Goal: Task Accomplishment & Management: Manage account settings

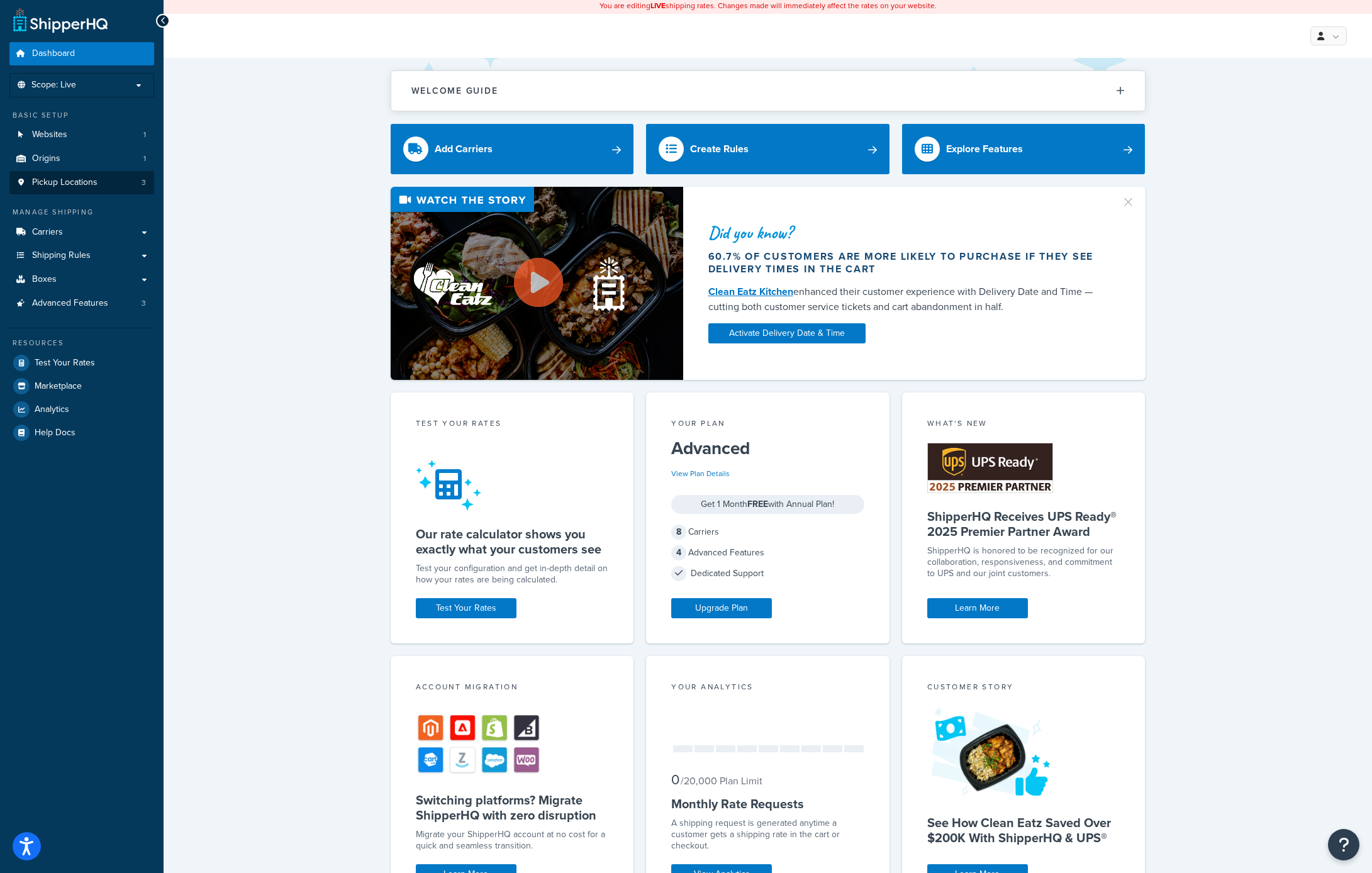
scroll to position [10, 0]
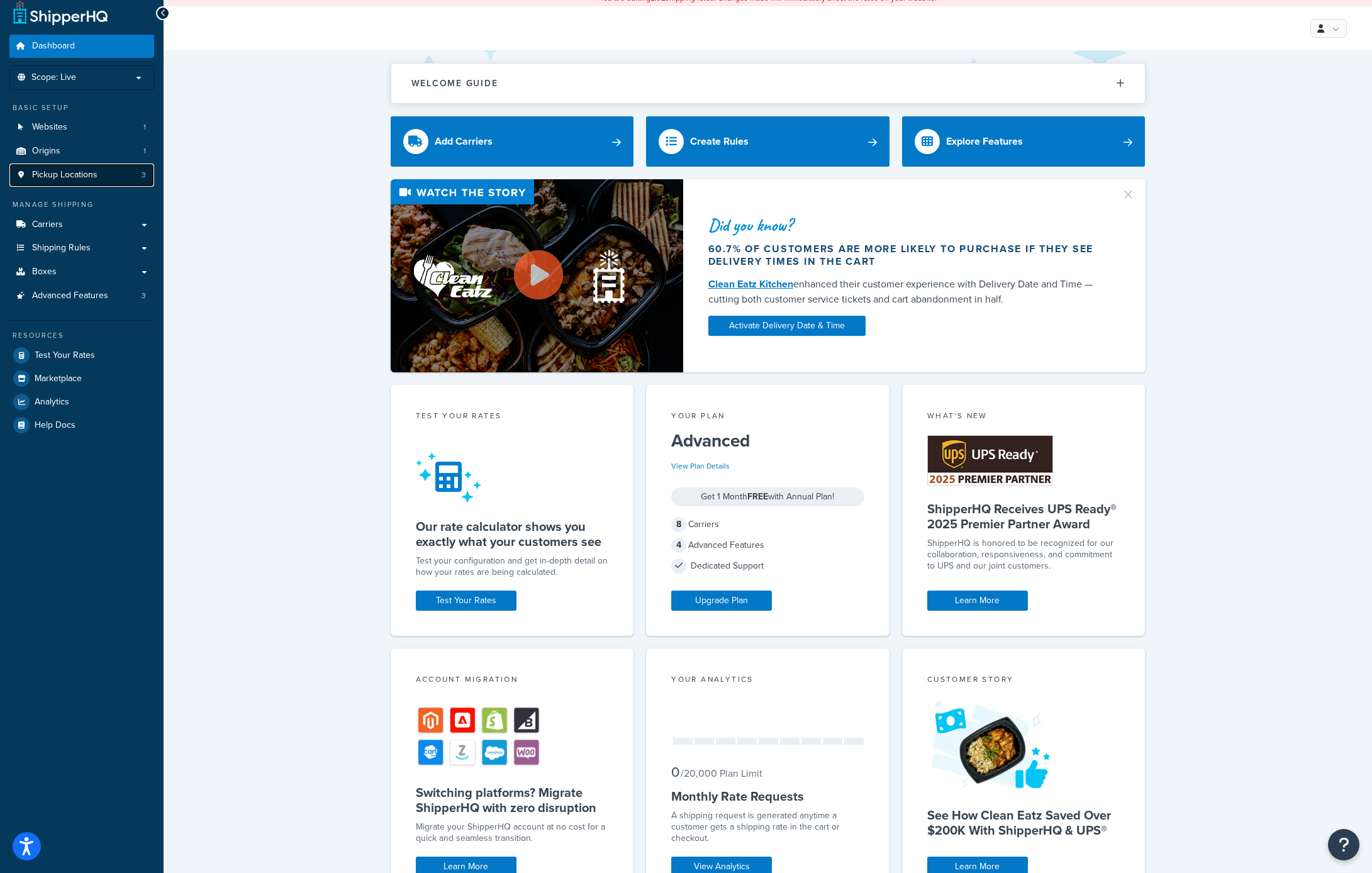
click at [104, 181] on link "Pickup Locations 3" at bounding box center [82, 175] width 145 height 23
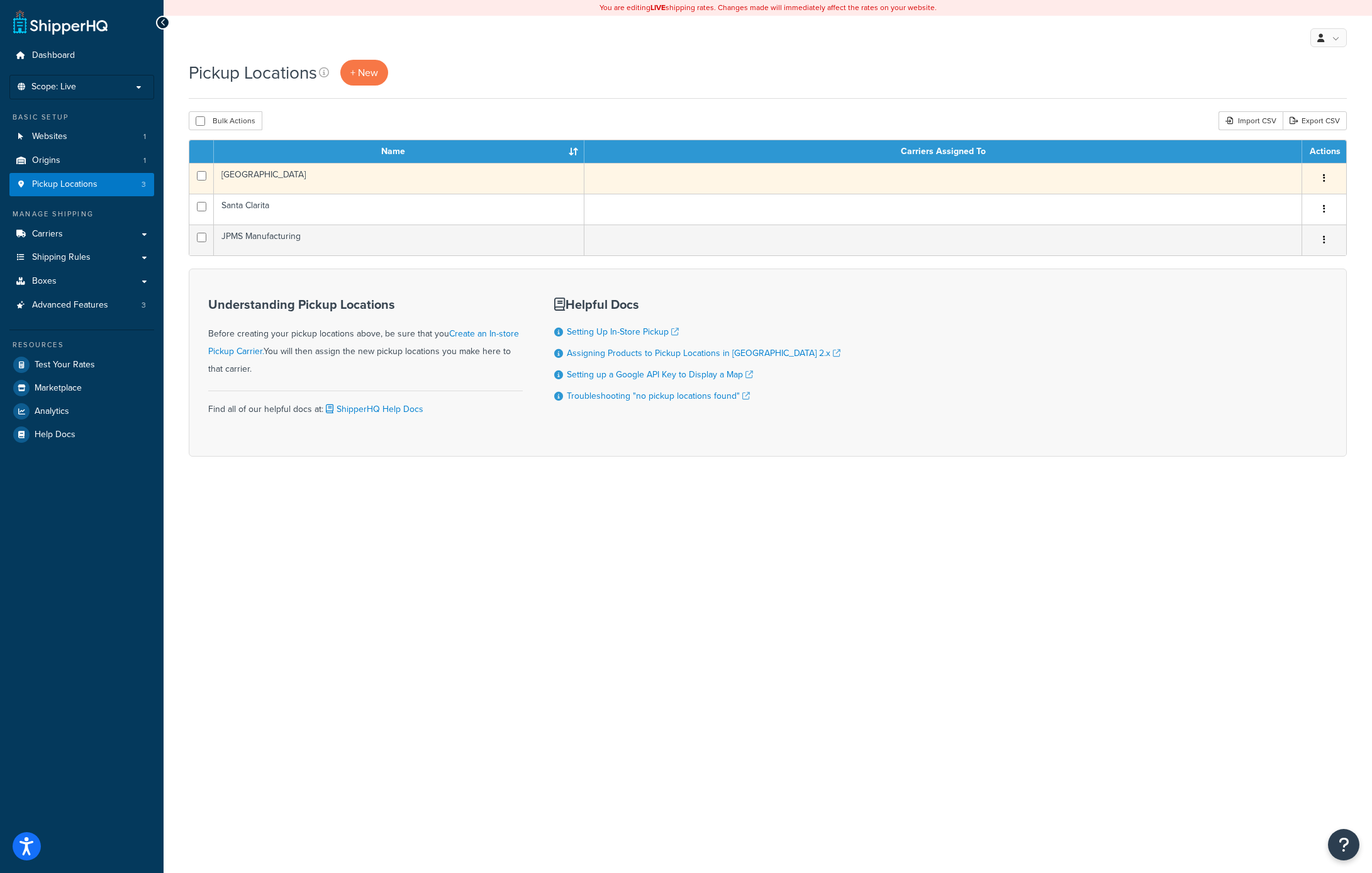
click at [263, 175] on td "Century City" at bounding box center [399, 178] width 371 height 31
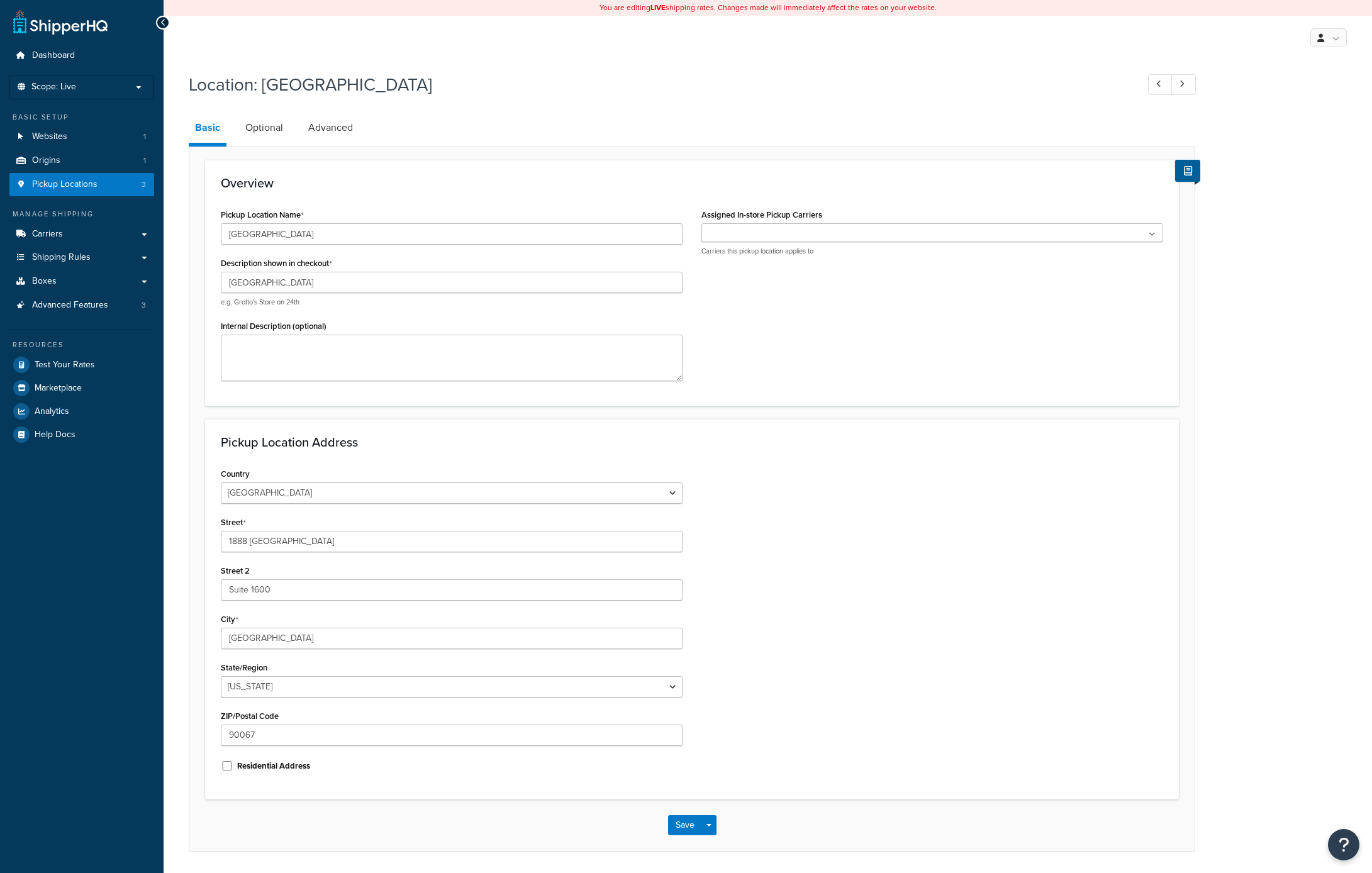
select select "5"
click at [324, 236] on input "Century City" at bounding box center [452, 234] width 462 height 21
type input "[GEOGRAPHIC_DATA][PERSON_NAME]"
paste input "select * from url_rewrite where entity_type = "product" and request_path not li…"
paste input "[GEOGRAPHIC_DATA][PERSON_NAME]"
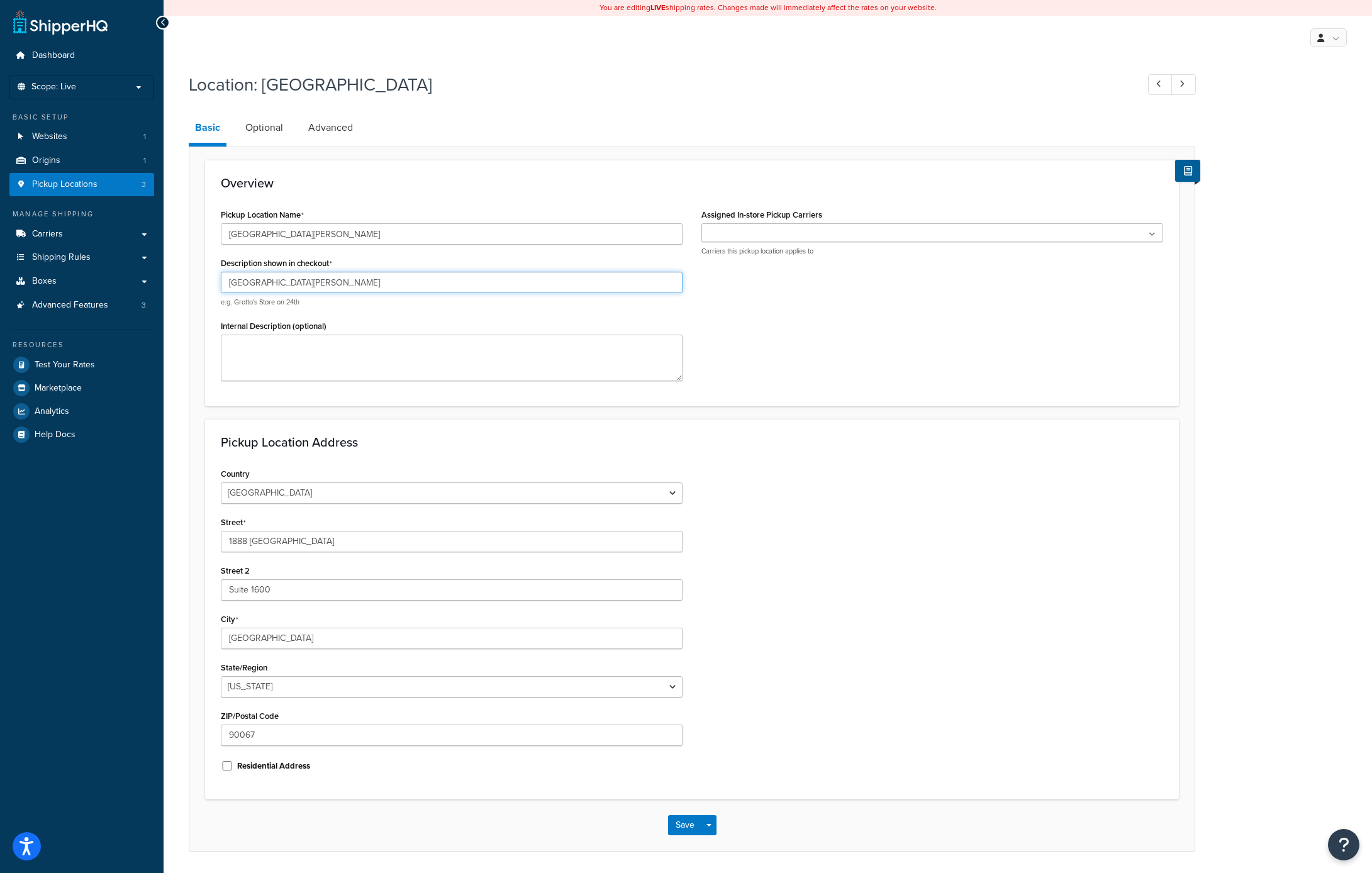
type input "[GEOGRAPHIC_DATA][PERSON_NAME]"
click at [383, 535] on input "1888 Century Park East" at bounding box center [452, 541] width 462 height 21
type input "520 Broadway Ave"
type input "[GEOGRAPHIC_DATA][PERSON_NAME]"
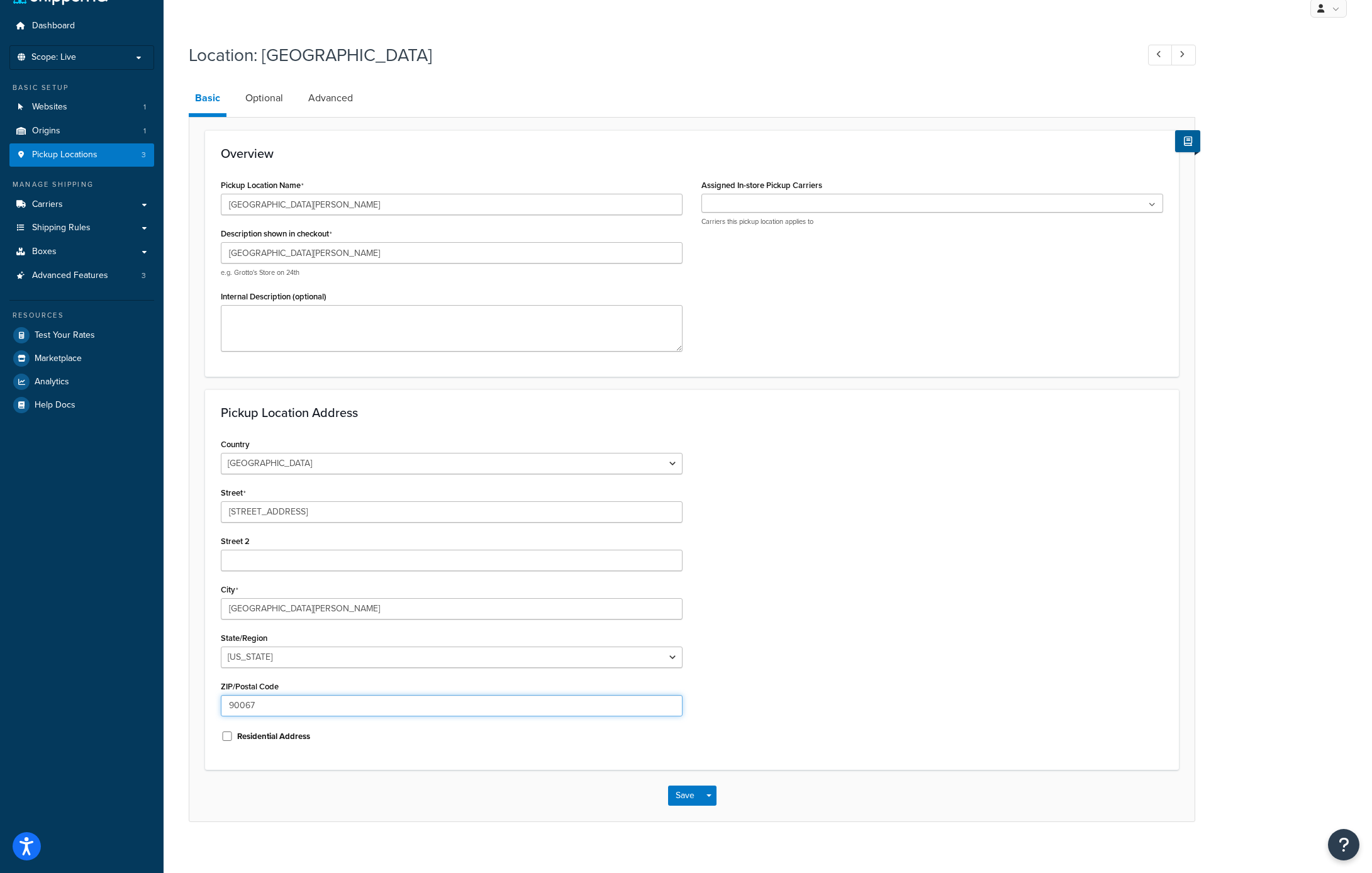
scroll to position [33, 0]
type input "90401"
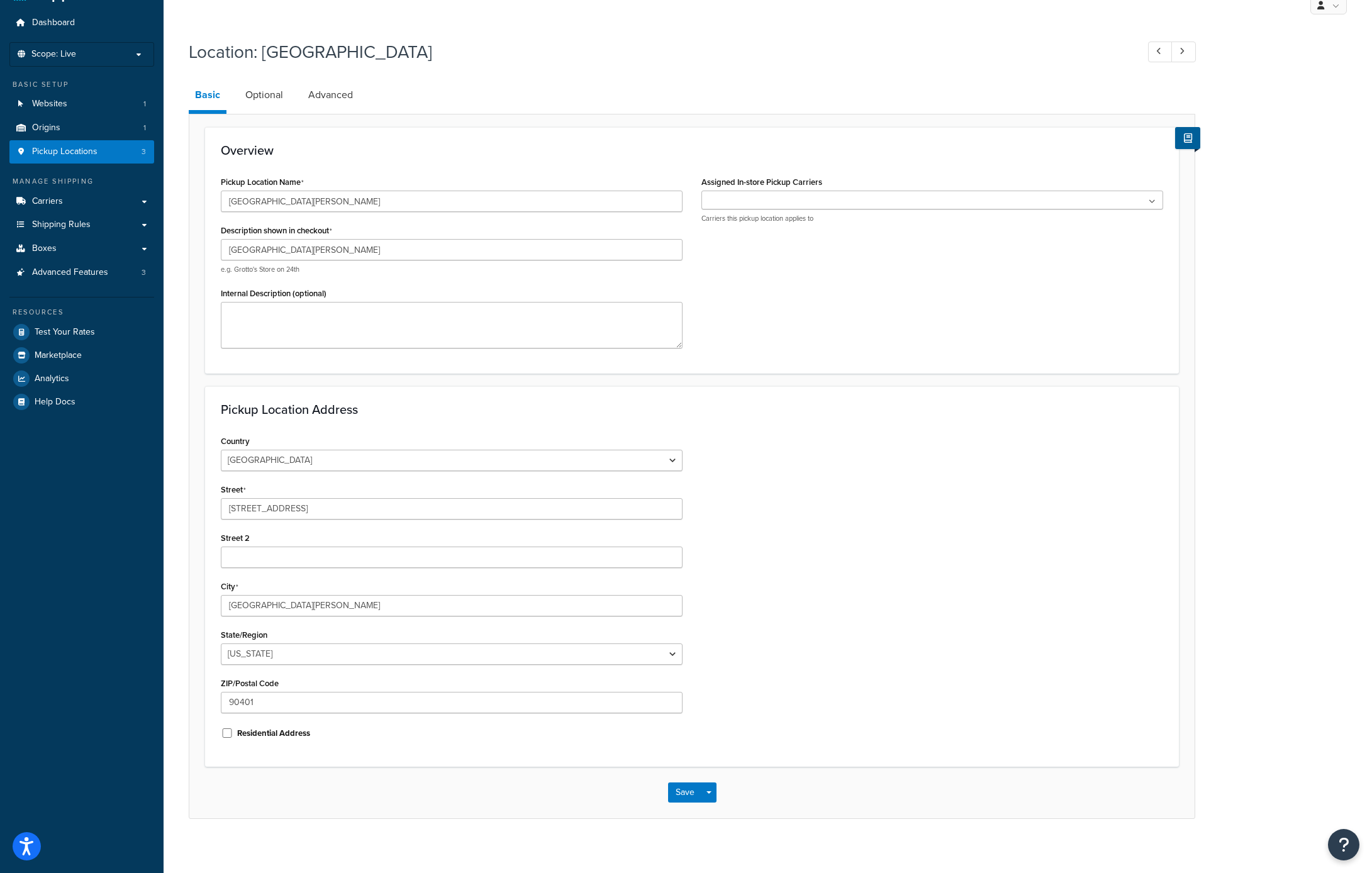
drag, startPoint x: 923, startPoint y: 794, endPoint x: 752, endPoint y: 796, distance: 171.0
click at [921, 794] on div "Save Save Dropdown Save and Edit Save and Duplicate Save and Create New" at bounding box center [692, 792] width 1005 height 52
click at [675, 795] on button "Save" at bounding box center [685, 792] width 34 height 20
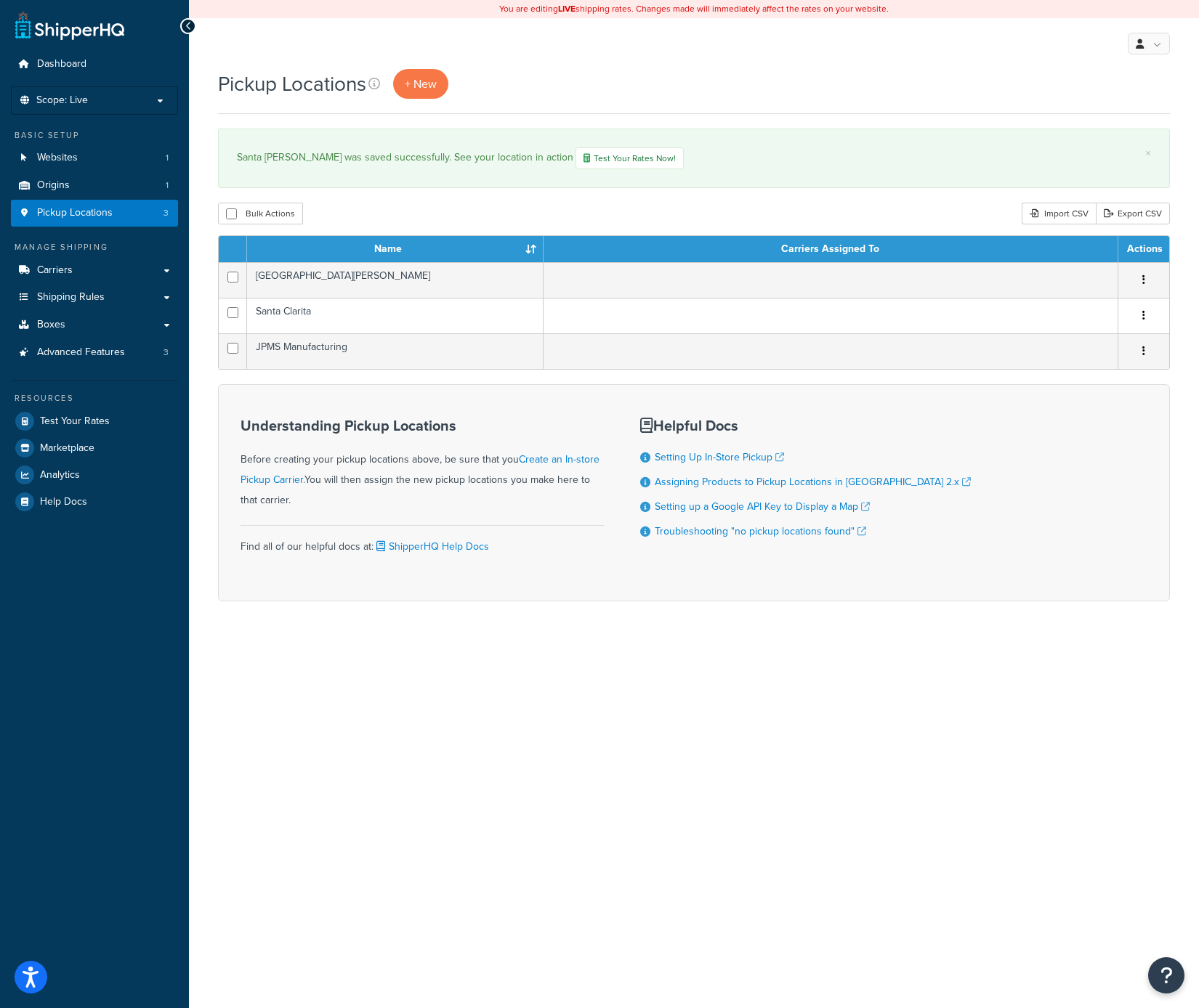
click at [811, 756] on div "You are editing LIVE shipping rates. Changes made will immediately affect the r…" at bounding box center [694, 504] width 1010 height 1008
